Goal: Information Seeking & Learning: Learn about a topic

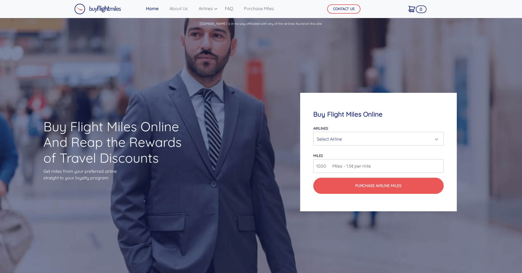
click at [437, 139] on div "Select Airline" at bounding box center [378, 139] width 123 height 10
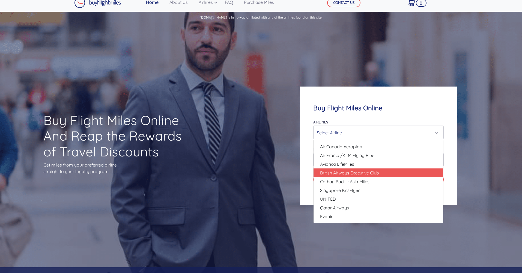
scroll to position [3, 0]
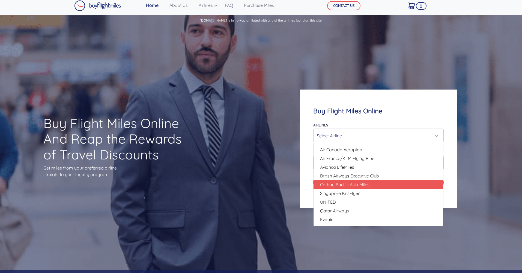
click at [410, 183] on link "Cathay Pacific Asia Miles" at bounding box center [379, 184] width 130 height 9
select select "Cathay Pacific Asia Miles"
type input "80000"
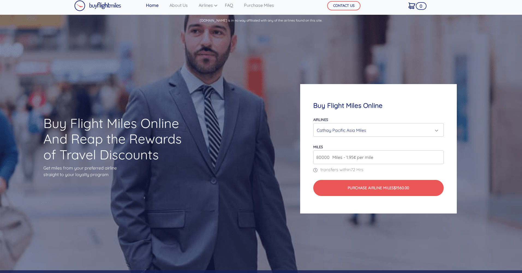
click at [398, 129] on div "Cathay Pacific Asia Miles" at bounding box center [377, 130] width 120 height 10
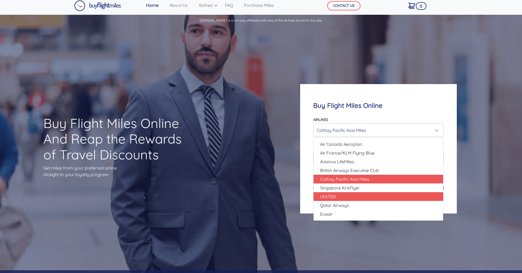
click at [335, 195] on span "UNITED" at bounding box center [328, 196] width 16 height 7
select select "UNITED"
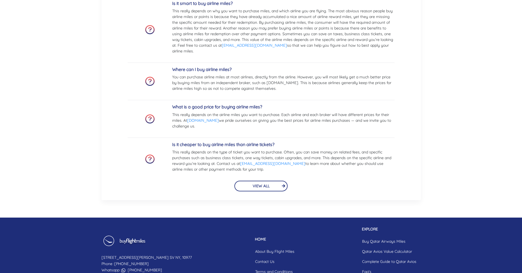
scroll to position [1250, 0]
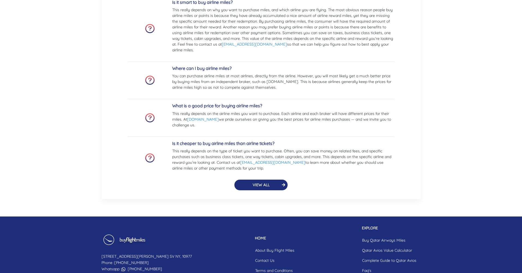
click at [257, 182] on button "VIEW ALL" at bounding box center [260, 185] width 53 height 11
